Goal: Find specific page/section: Find specific page/section

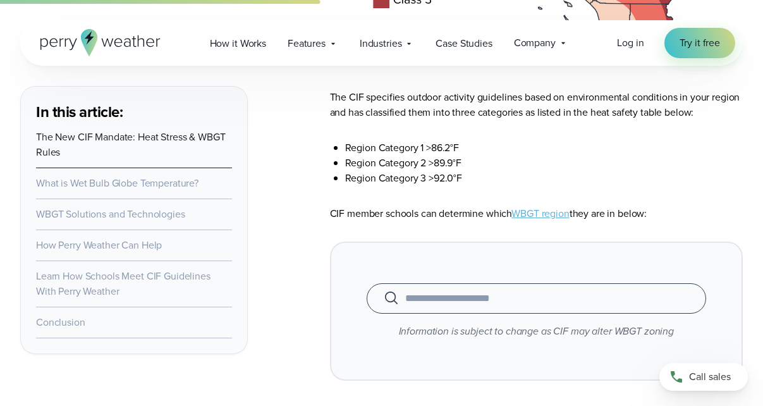
scroll to position [2551, 0]
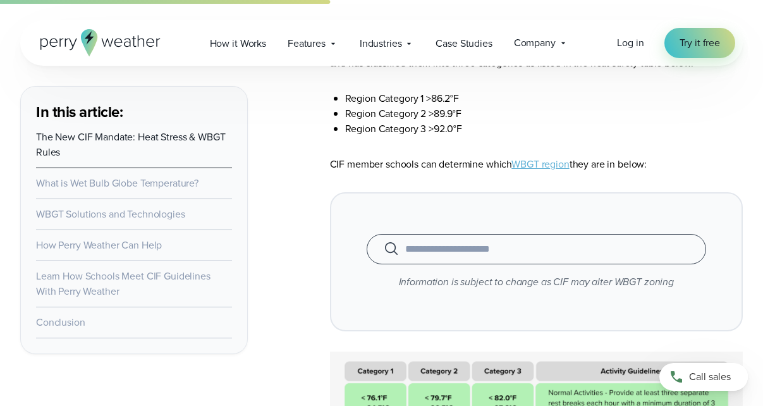
scroll to position [2594, 0]
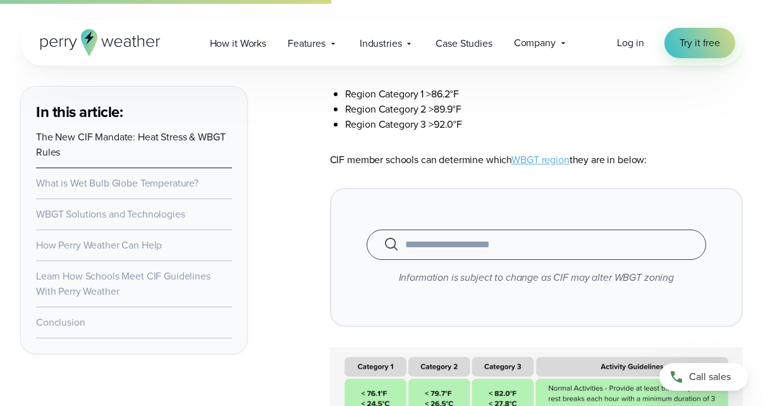
click at [425, 242] on input "text" at bounding box center [537, 244] width 308 height 15
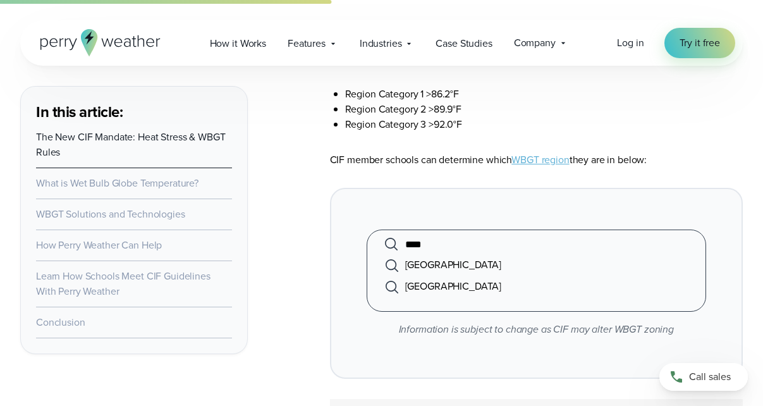
click at [463, 268] on li "Carondelet High School" at bounding box center [537, 265] width 308 height 22
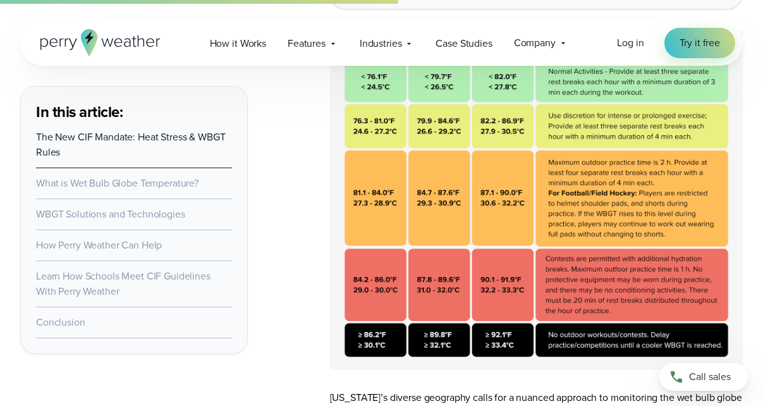
scroll to position [3126, 0]
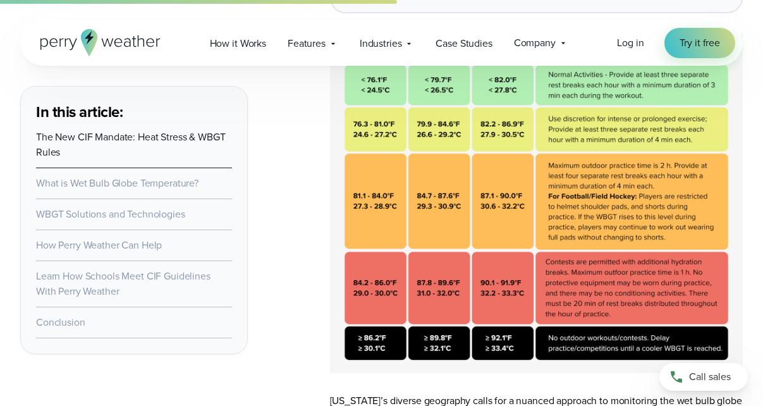
type input "**********"
